Goal: Navigation & Orientation: Find specific page/section

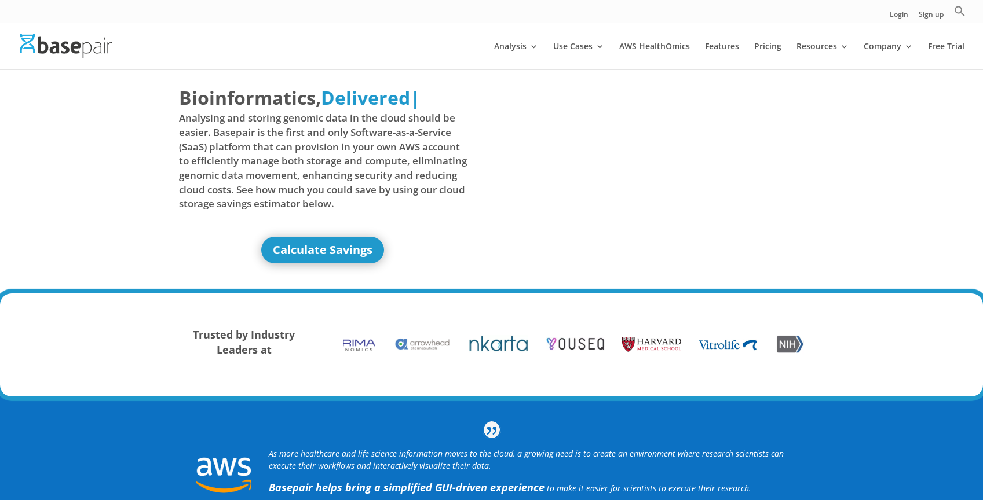
click at [78, 47] on img at bounding box center [66, 46] width 92 height 25
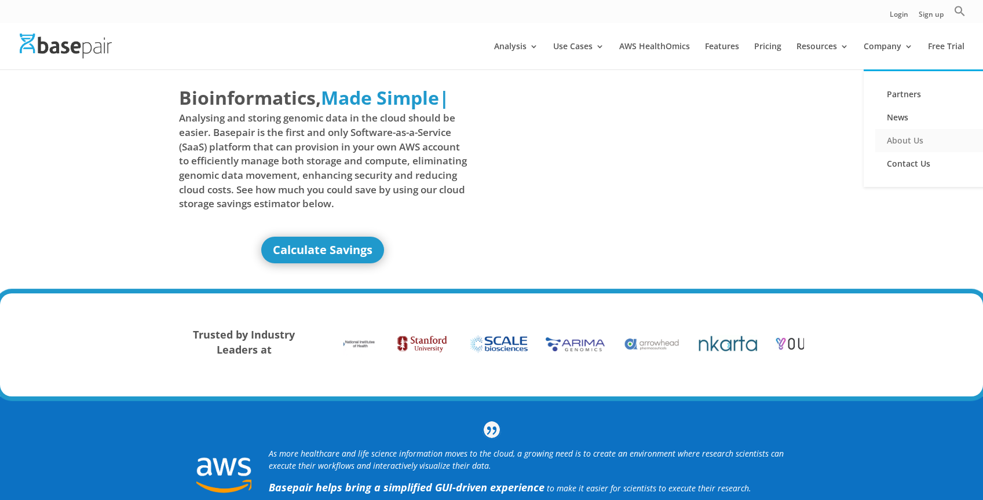
click at [906, 141] on link "About Us" at bounding box center [933, 140] width 116 height 23
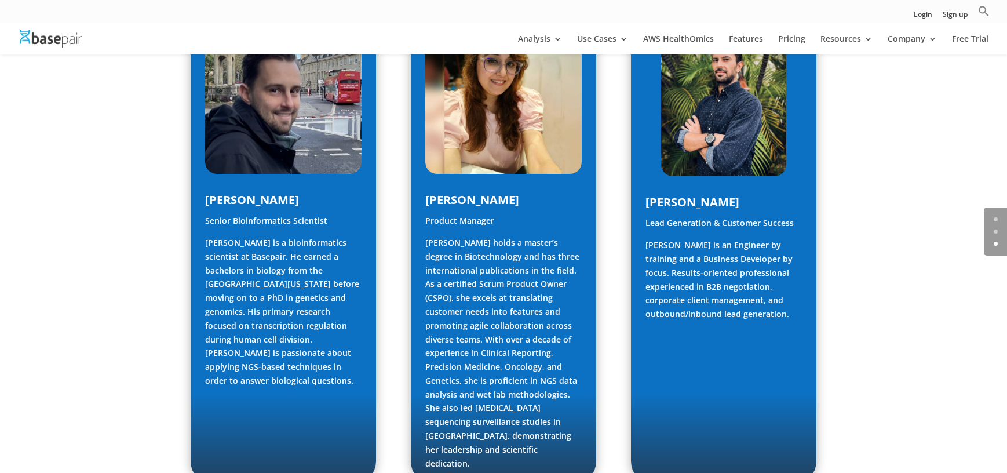
scroll to position [594, 0]
